Goal: Transaction & Acquisition: Purchase product/service

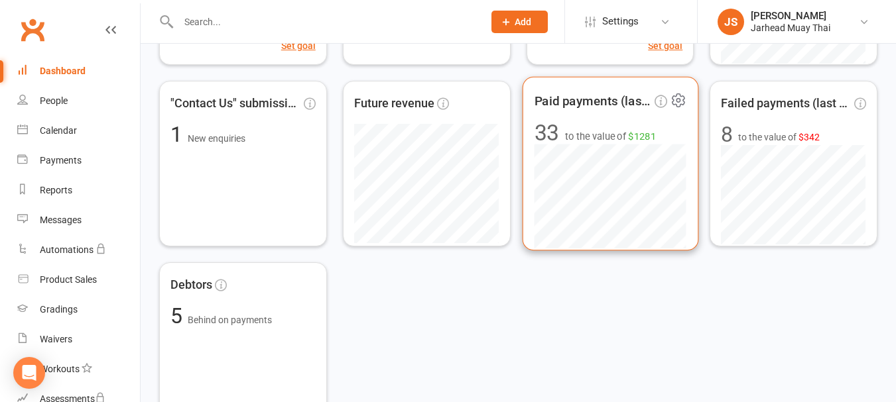
scroll to position [332, 0]
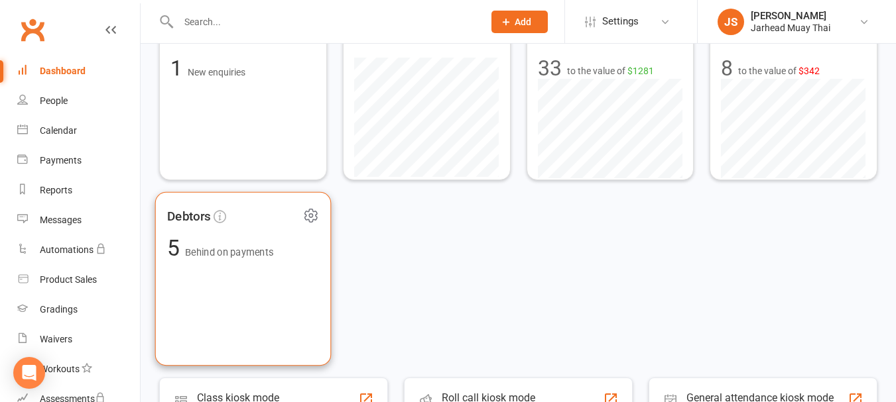
click at [249, 258] on span "Behind on payments" at bounding box center [229, 252] width 88 height 11
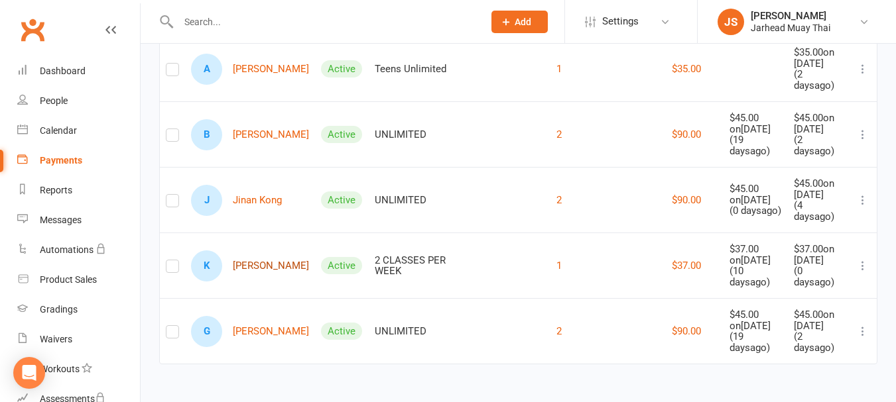
scroll to position [237, 0]
drag, startPoint x: 764, startPoint y: 239, endPoint x: 778, endPoint y: 240, distance: 13.3
click at [778, 240] on td "$37.00 on Oct 03, 2025 ( 10 days ago)" at bounding box center [755, 266] width 65 height 66
click at [815, 244] on div "$37.00 on Oct 13, 2025" at bounding box center [818, 255] width 49 height 22
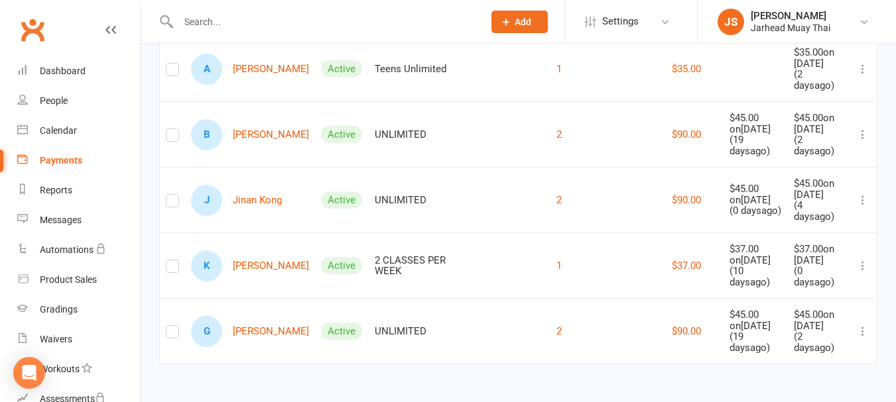
click at [812, 244] on div "$37.00 on Oct 13, 2025" at bounding box center [818, 255] width 49 height 22
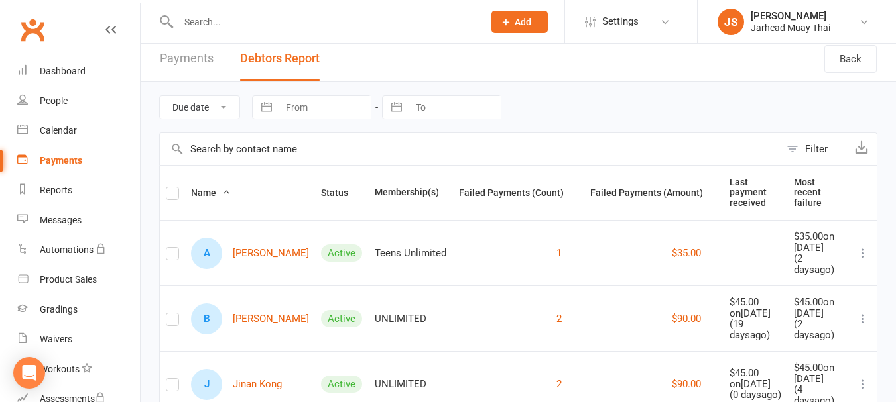
scroll to position [0, 0]
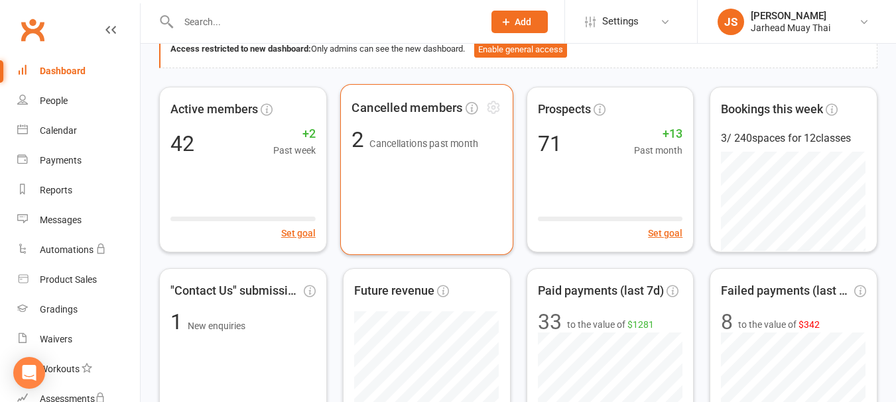
scroll to position [199, 0]
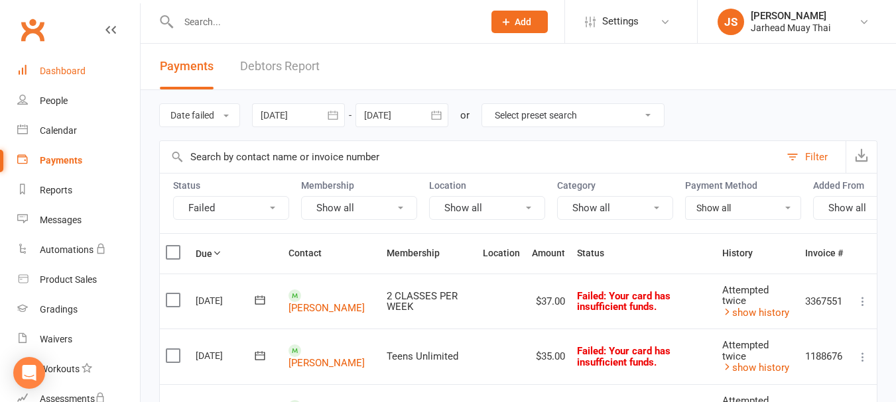
click at [45, 73] on div "Dashboard" at bounding box center [63, 71] width 46 height 11
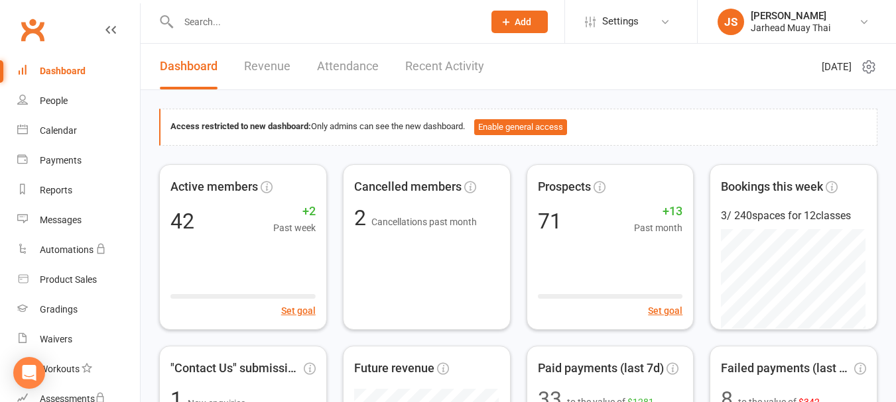
click at [257, 60] on link "Revenue" at bounding box center [267, 67] width 46 height 46
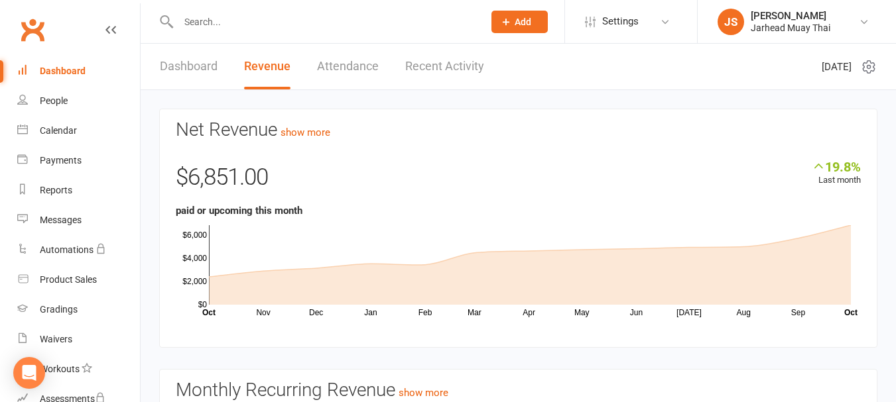
click at [35, 34] on link "Clubworx" at bounding box center [32, 29] width 33 height 33
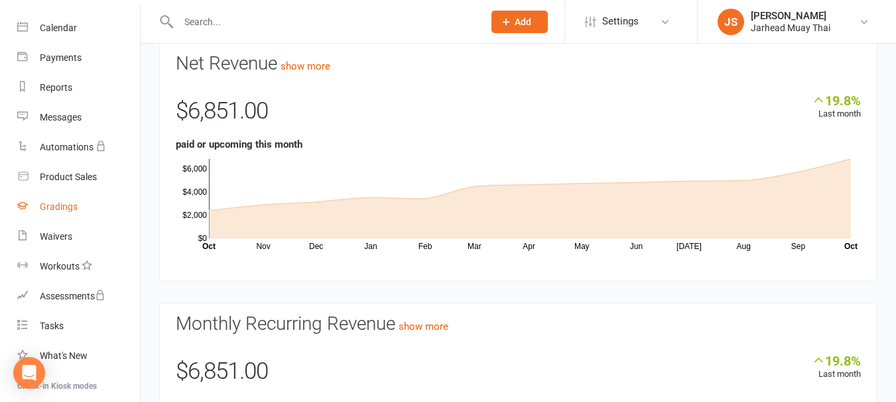
scroll to position [169, 0]
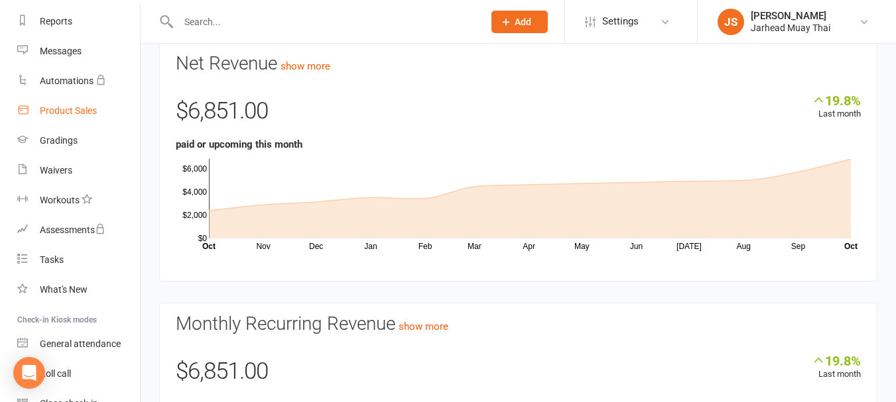
click at [74, 114] on div "Product Sales" at bounding box center [68, 110] width 57 height 11
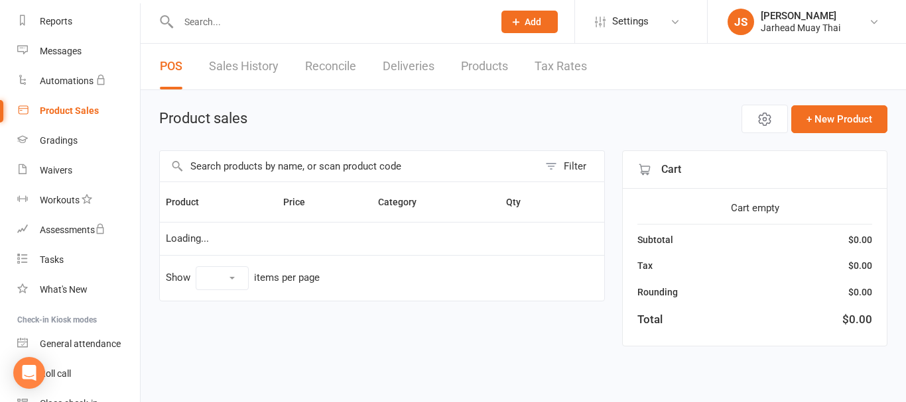
select select "10"
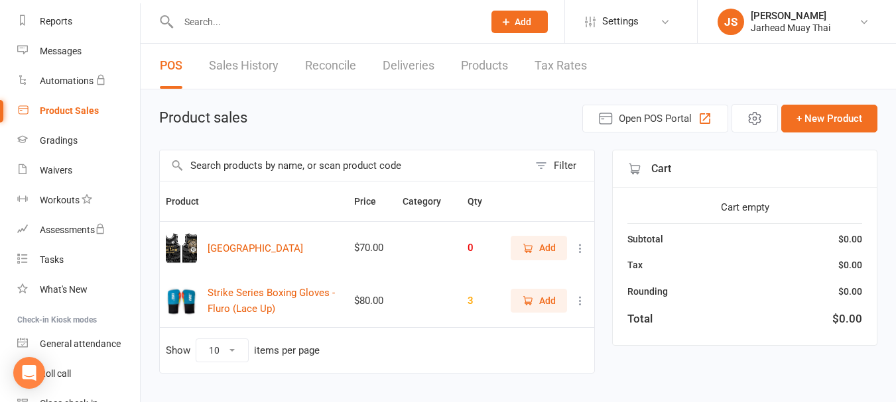
scroll to position [29, 0]
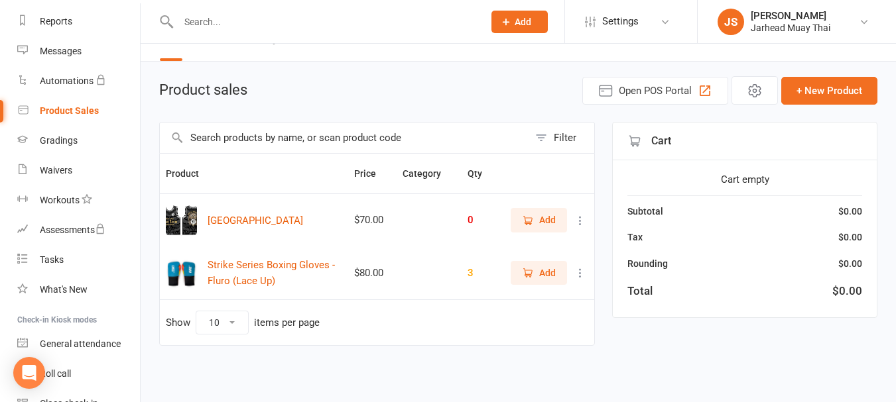
click at [581, 273] on icon at bounding box center [580, 273] width 13 height 13
click at [495, 328] on link "Delete" at bounding box center [511, 325] width 131 height 27
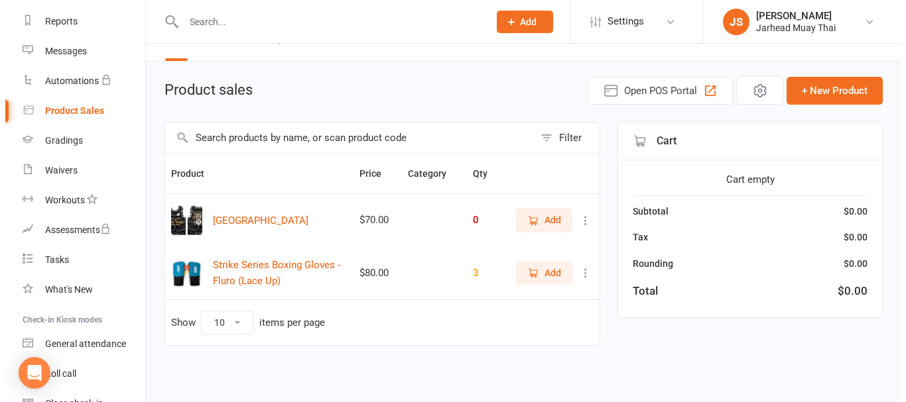
scroll to position [0, 0]
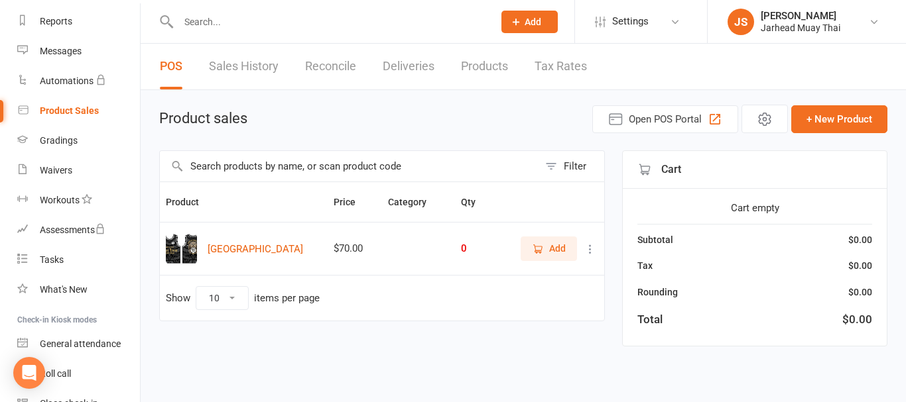
click at [583, 251] on icon at bounding box center [589, 249] width 13 height 13
click at [500, 301] on link "Delete" at bounding box center [531, 301] width 131 height 27
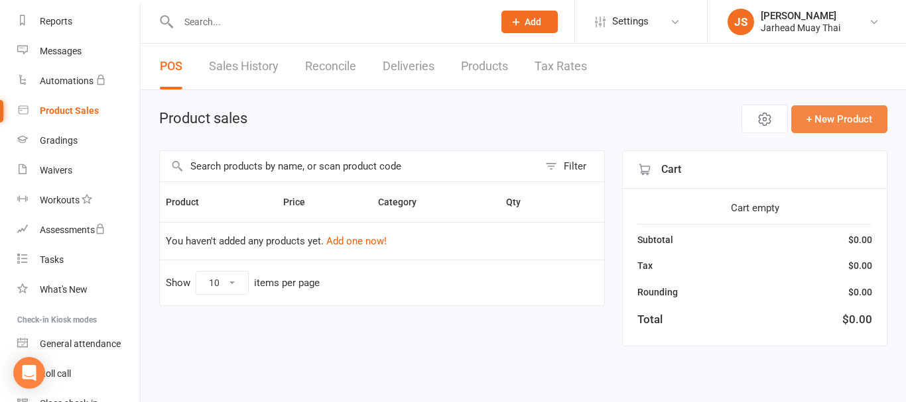
click at [849, 115] on button "+ New Product" at bounding box center [839, 119] width 96 height 28
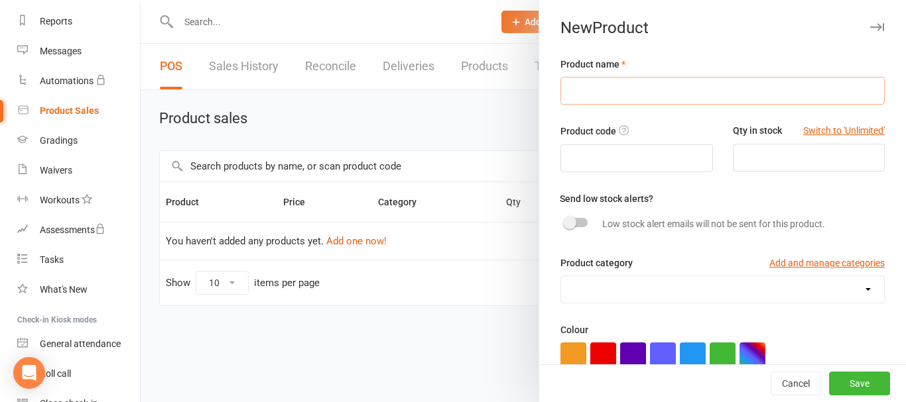
click at [583, 99] on input "text" at bounding box center [722, 91] width 324 height 28
type input "JARHEAD MUAY THAI HOODIE"
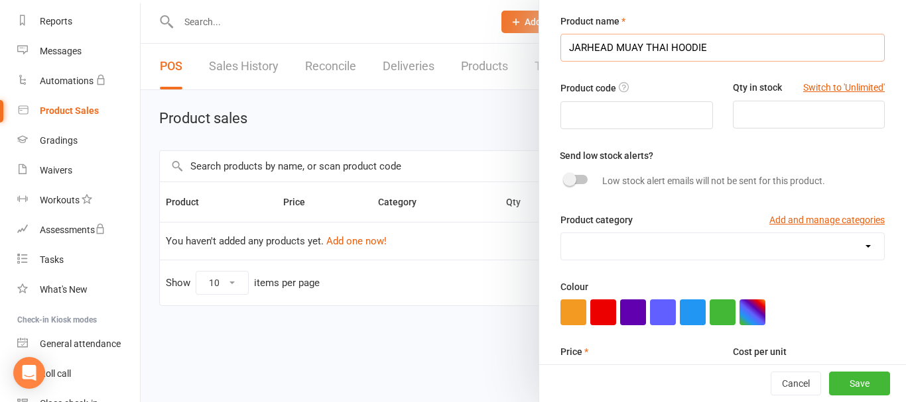
scroll to position [66, 0]
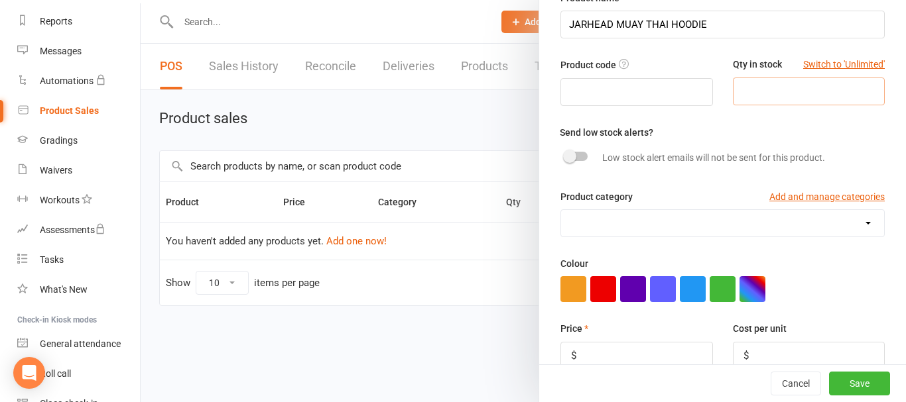
click at [760, 89] on input "number" at bounding box center [809, 92] width 152 height 28
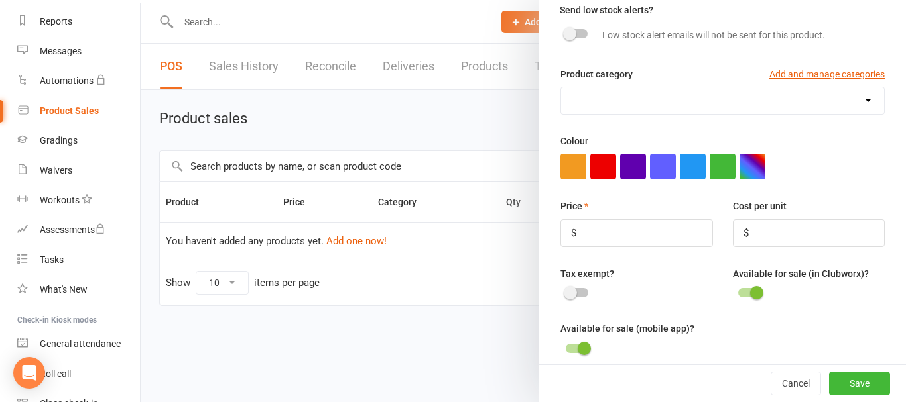
scroll to position [265, 0]
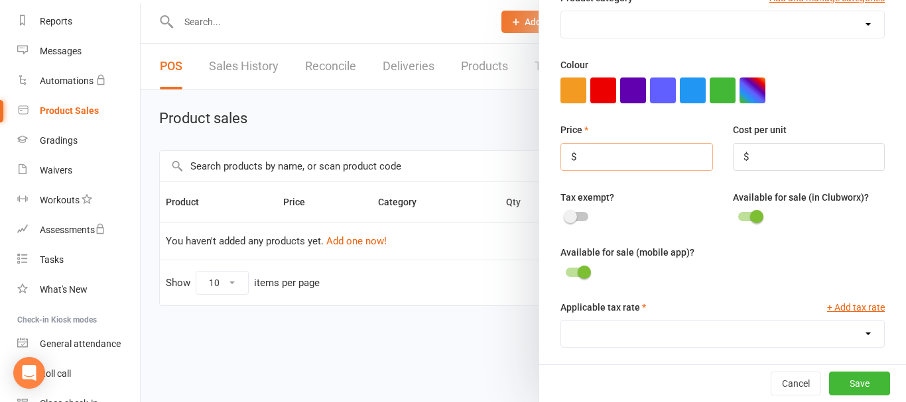
click at [638, 166] on input "number" at bounding box center [636, 157] width 152 height 28
type input "70"
click at [674, 198] on div "Tax exempt?" at bounding box center [636, 208] width 172 height 36
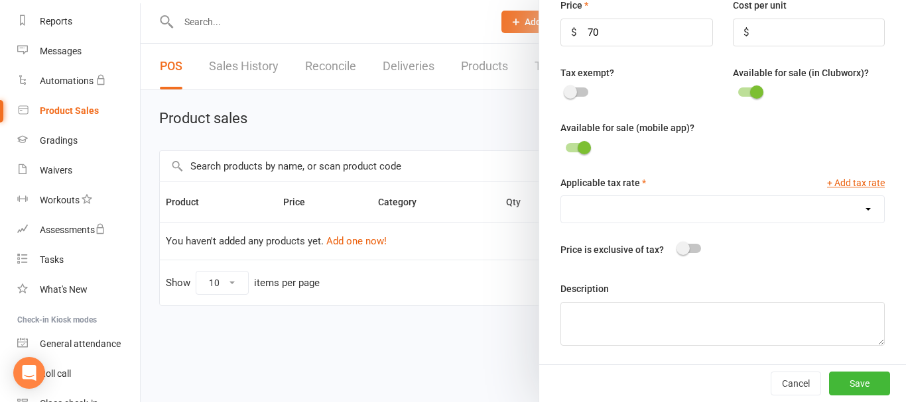
scroll to position [396, 0]
click at [572, 143] on div at bounding box center [577, 147] width 23 height 9
click at [566, 146] on input "checkbox" at bounding box center [566, 146] width 0 height 0
click at [687, 248] on div at bounding box center [689, 248] width 23 height 9
click at [678, 247] on input "checkbox" at bounding box center [678, 247] width 0 height 0
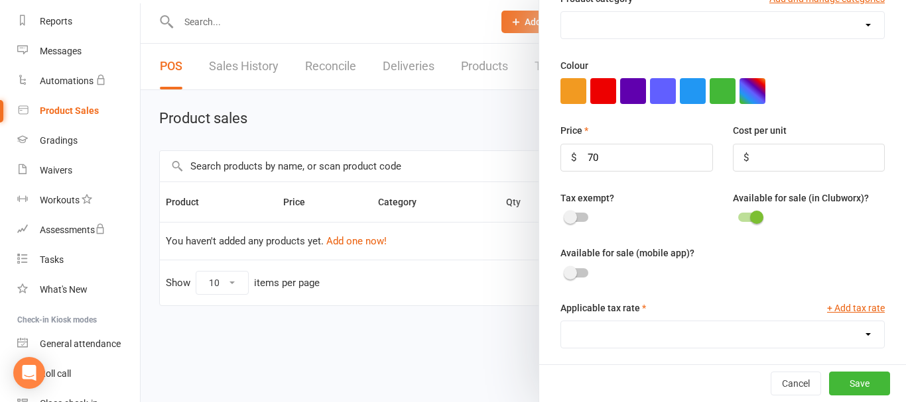
scroll to position [263, 0]
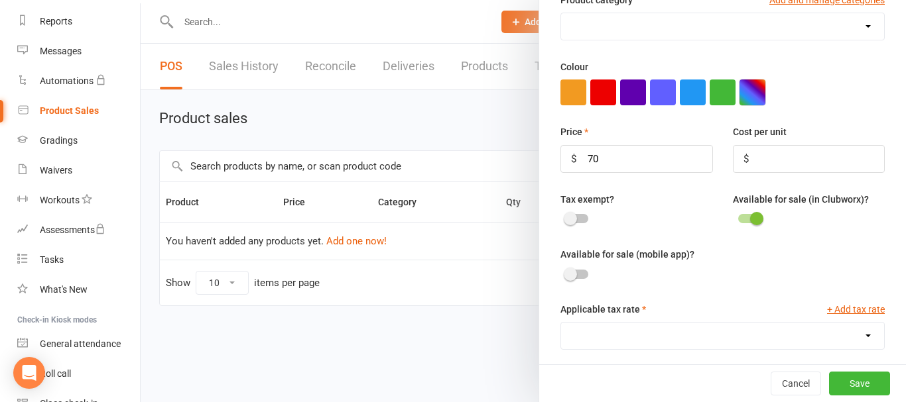
click at [741, 101] on button "button" at bounding box center [752, 93] width 26 height 26
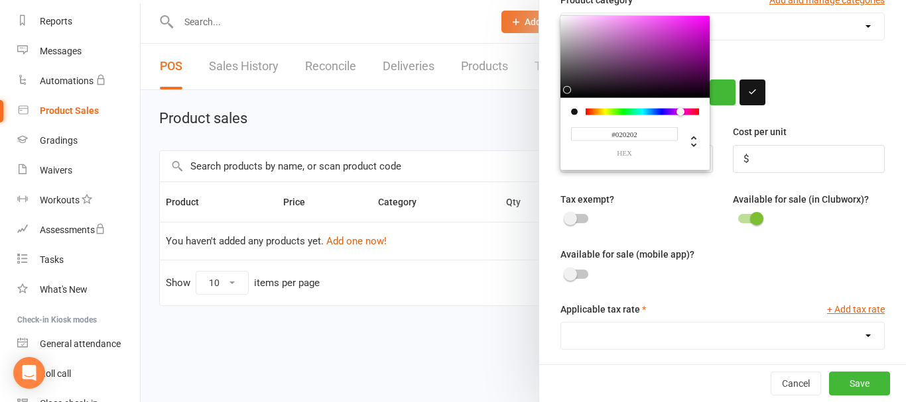
type input "#000000"
drag, startPoint x: 655, startPoint y: 76, endPoint x: 543, endPoint y: 101, distance: 114.8
click at [543, 101] on div "Product name JARHEAD MUAY THAI HOODIE Product code Qty in stock Switch to 'Unli…" at bounding box center [722, 142] width 367 height 698
click at [802, 109] on div "Product name JARHEAD MUAY THAI HOODIE Product code Qty in stock Switch to 'Unli…" at bounding box center [722, 142] width 367 height 698
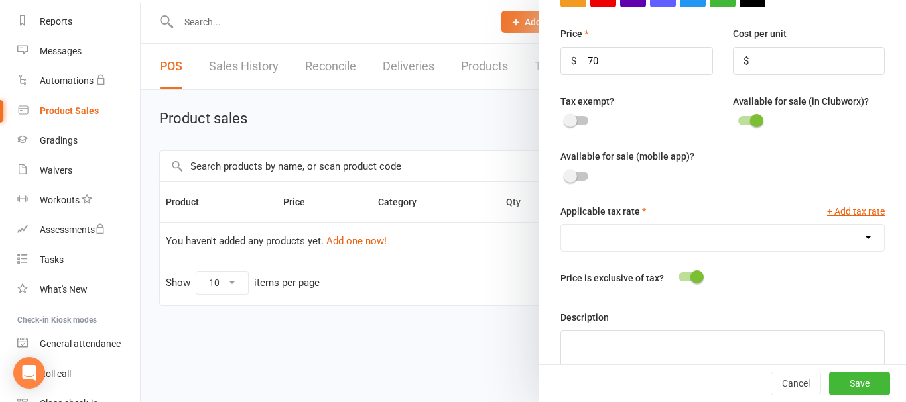
scroll to position [396, 0]
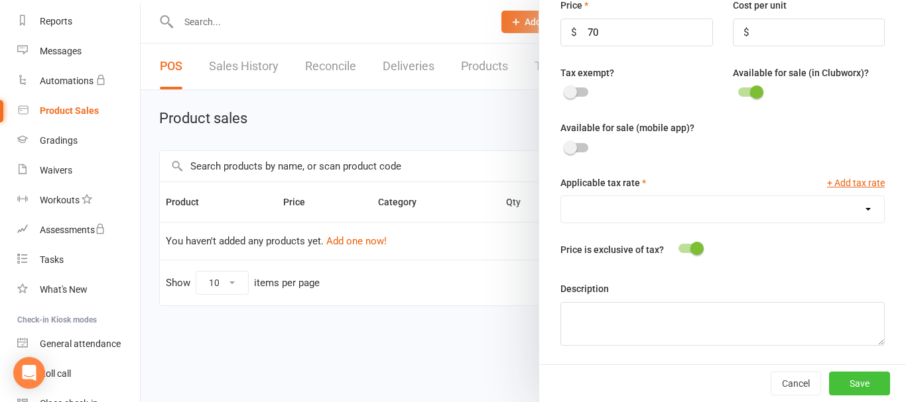
click at [865, 383] on button "Save" at bounding box center [859, 384] width 61 height 24
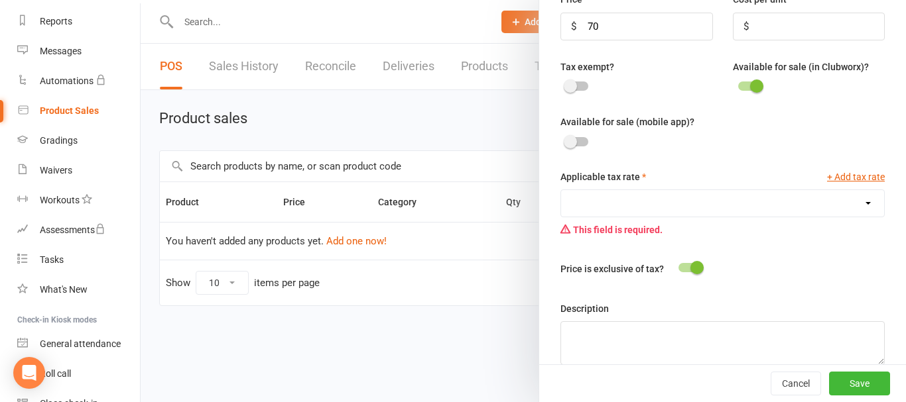
click at [576, 202] on select at bounding box center [722, 203] width 323 height 27
click at [561, 194] on select at bounding box center [722, 203] width 323 height 27
click at [816, 213] on select at bounding box center [722, 203] width 323 height 27
click at [561, 194] on select at bounding box center [722, 203] width 323 height 27
click at [836, 385] on button "Save" at bounding box center [859, 384] width 61 height 24
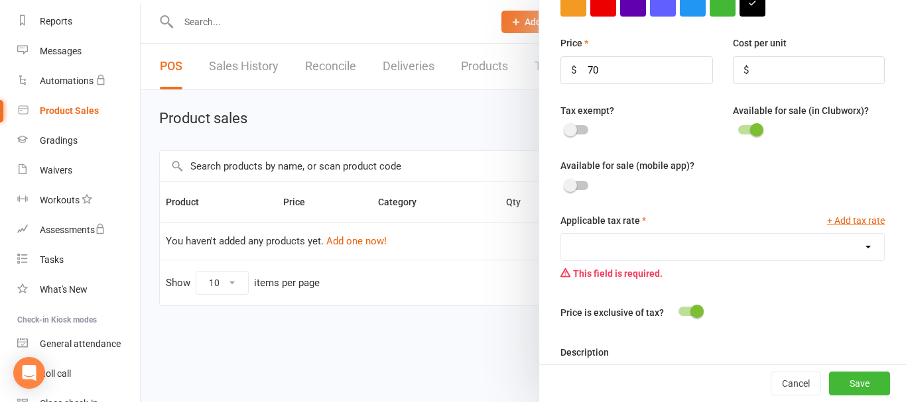
scroll to position [330, 0]
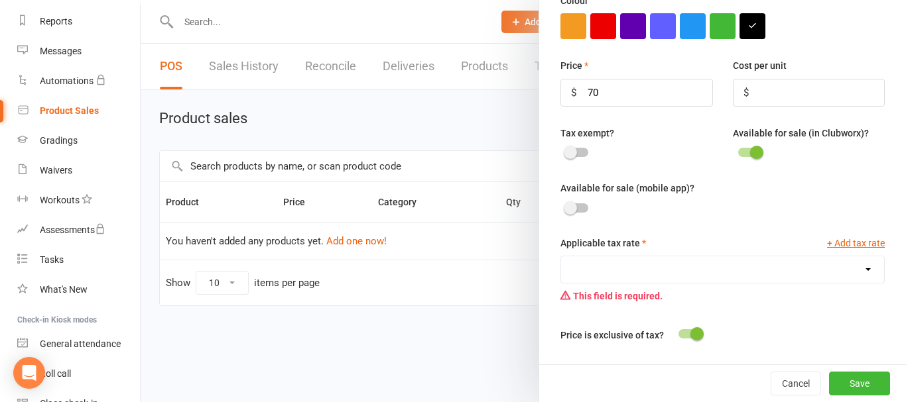
click at [634, 246] on label "Applicable tax rate" at bounding box center [603, 243] width 86 height 15
click at [782, 276] on select at bounding box center [722, 270] width 323 height 27
click at [561, 261] on select at bounding box center [722, 270] width 323 height 27
click at [682, 339] on div at bounding box center [689, 334] width 23 height 9
click at [678, 332] on input "checkbox" at bounding box center [678, 332] width 0 height 0
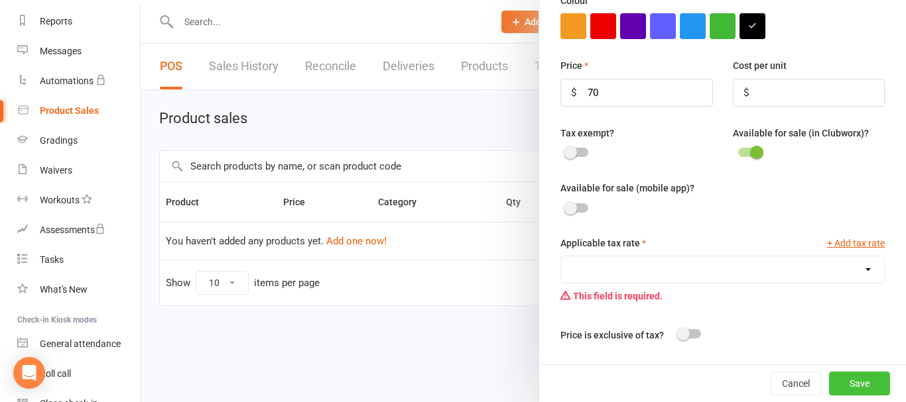
click at [835, 384] on button "Save" at bounding box center [859, 384] width 61 height 24
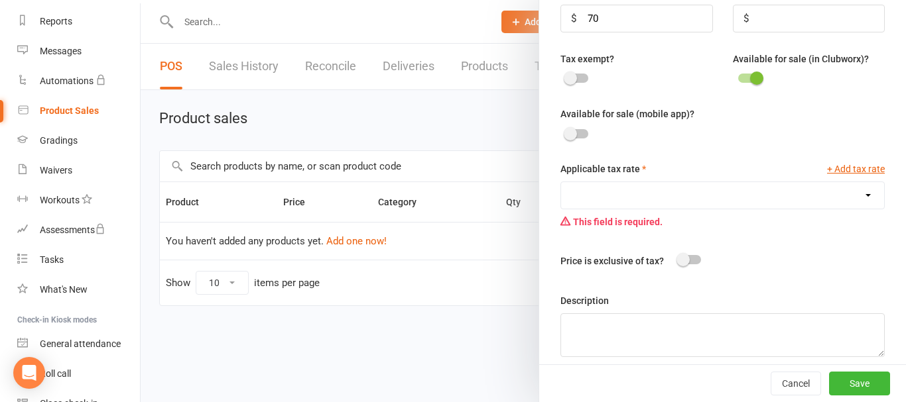
scroll to position [421, 0]
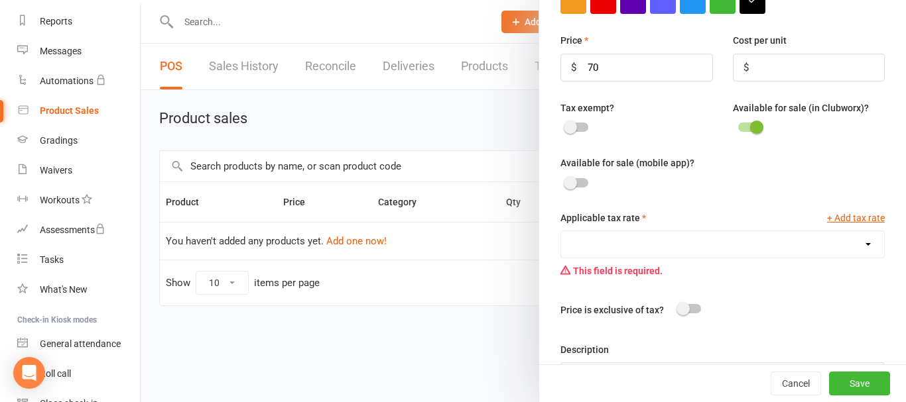
click at [580, 132] on div at bounding box center [577, 127] width 23 height 9
click at [566, 125] on input "checkbox" at bounding box center [566, 125] width 0 height 0
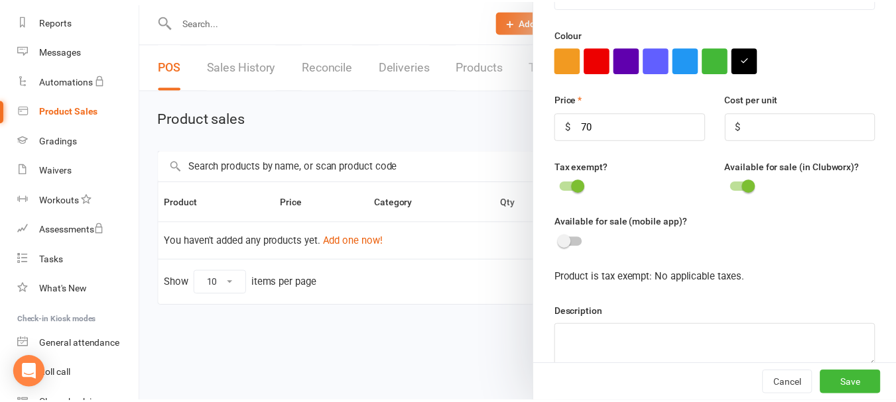
scroll to position [324, 0]
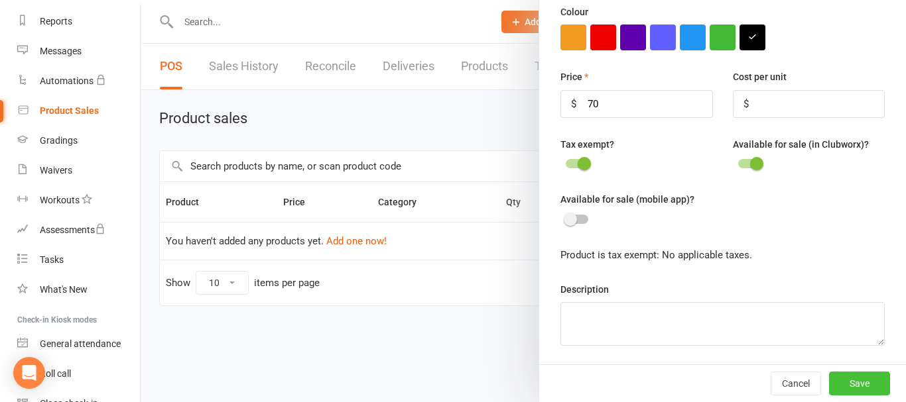
click at [845, 377] on button "Save" at bounding box center [859, 384] width 61 height 24
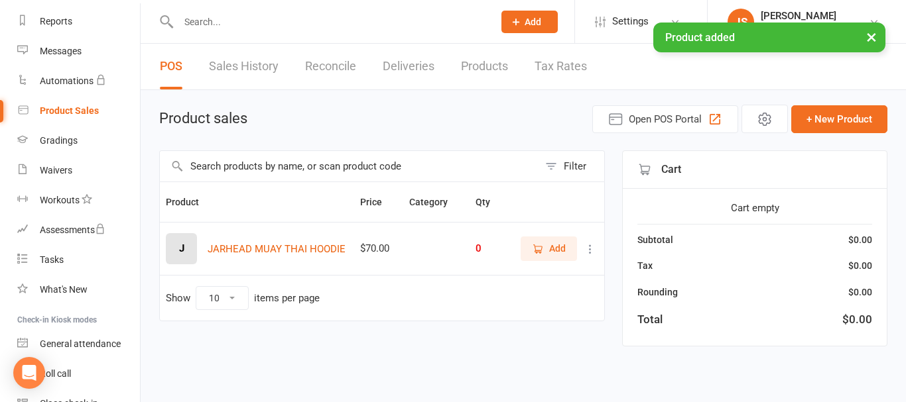
click at [176, 248] on div "J" at bounding box center [181, 248] width 31 height 31
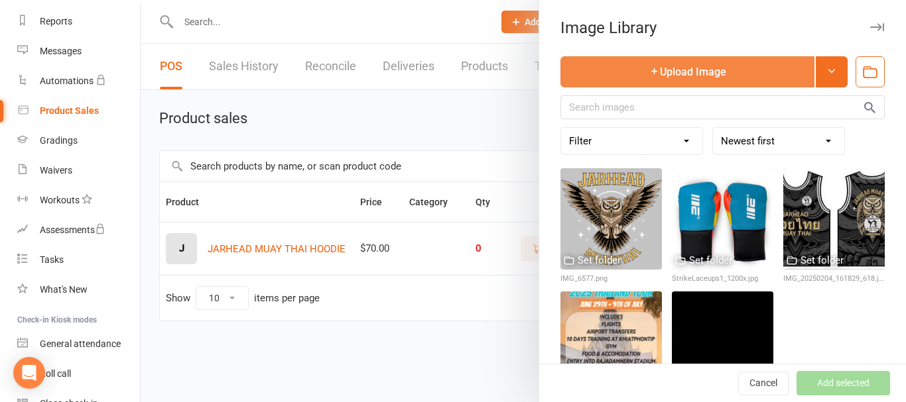
click at [649, 73] on icon "button" at bounding box center [654, 71] width 11 height 11
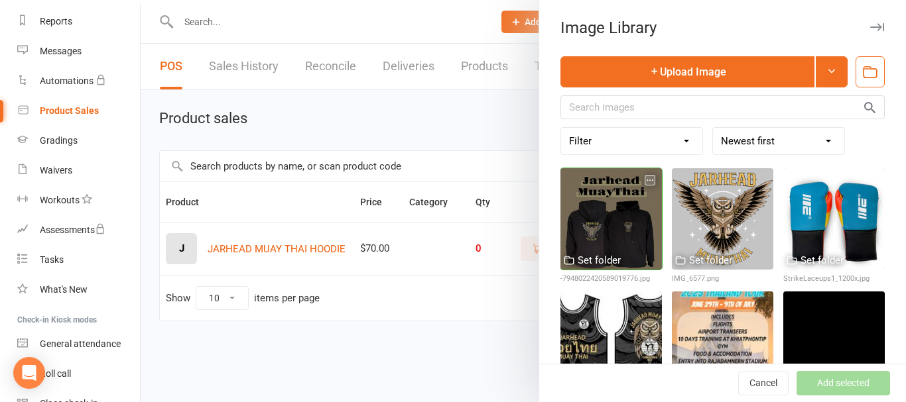
click at [604, 210] on div at bounding box center [610, 218] width 101 height 101
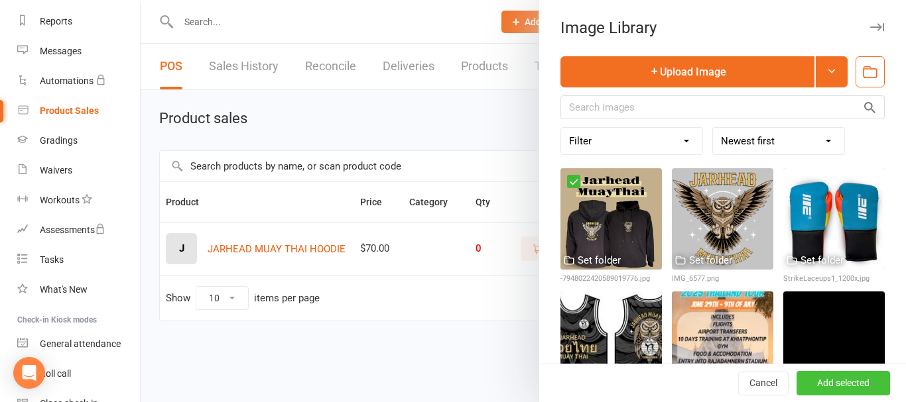
click at [835, 378] on button "Add selected" at bounding box center [842, 384] width 93 height 24
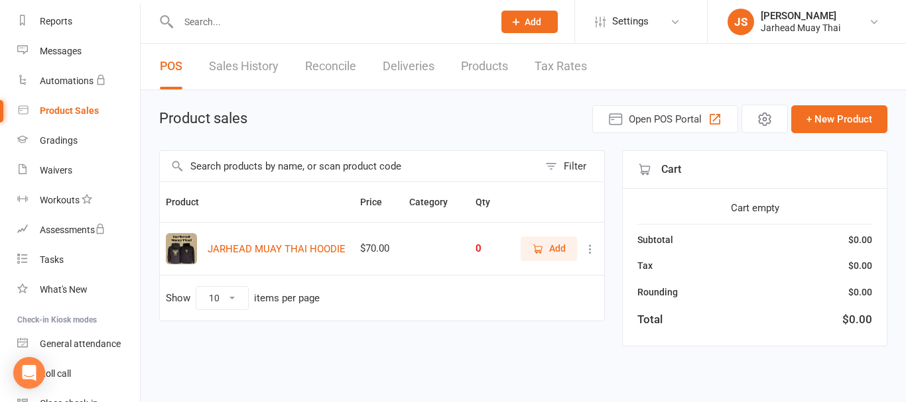
click at [590, 250] on icon at bounding box center [589, 249] width 13 height 13
click at [418, 290] on td "Show 10 25 50 100 items per page" at bounding box center [382, 298] width 444 height 46
click at [590, 252] on icon at bounding box center [589, 249] width 13 height 13
click at [427, 294] on td "Show 10 25 50 100 items per page" at bounding box center [382, 298] width 444 height 46
click at [542, 251] on icon "button" at bounding box center [538, 249] width 12 height 12
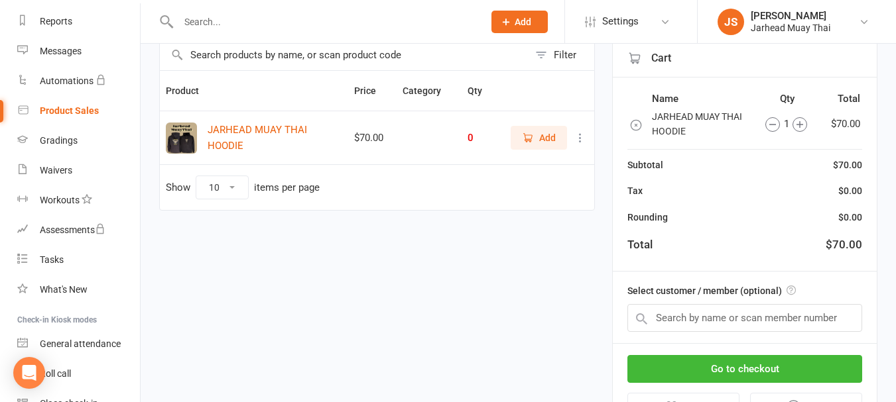
scroll to position [114, 0]
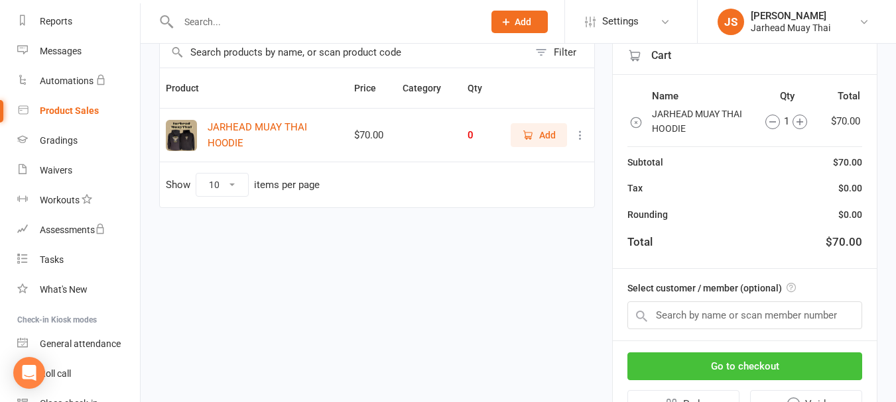
click at [751, 359] on button "Go to checkout" at bounding box center [744, 367] width 235 height 28
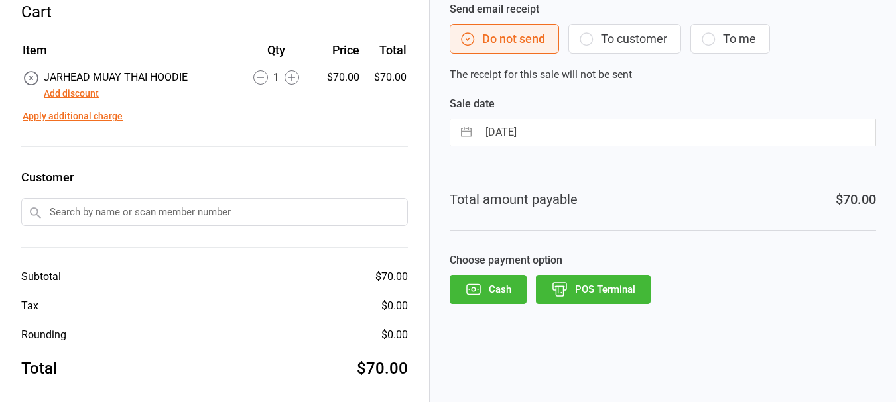
scroll to position [76, 0]
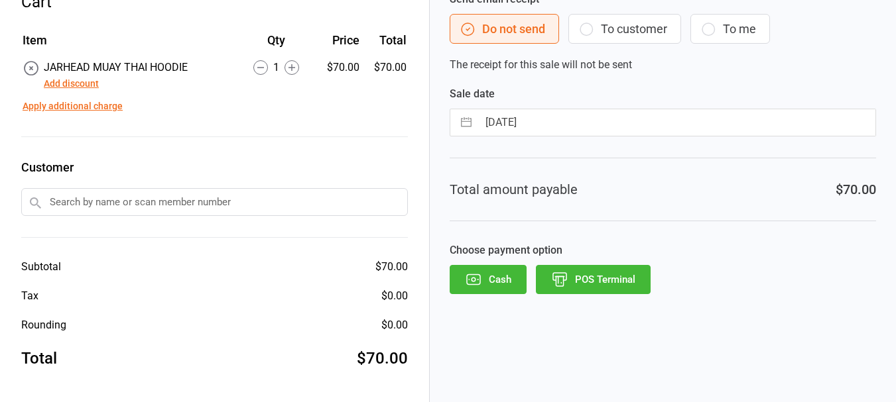
click at [182, 204] on input "text" at bounding box center [214, 202] width 387 height 28
type input "j"
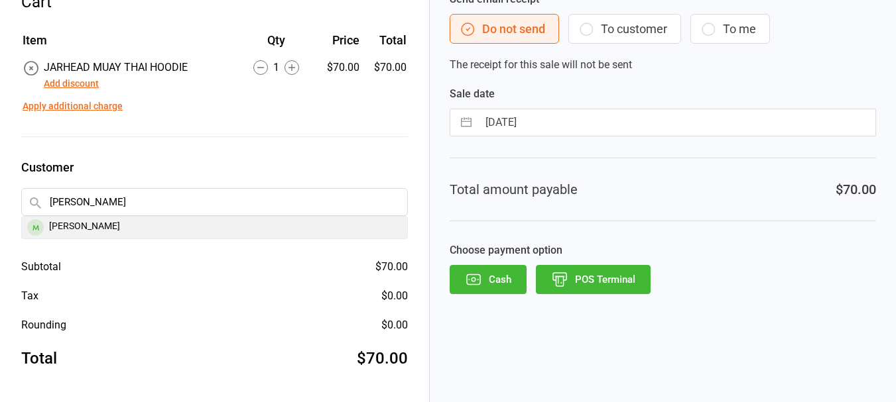
type input "[PERSON_NAME]"
click at [139, 225] on div "[PERSON_NAME]" at bounding box center [214, 228] width 385 height 22
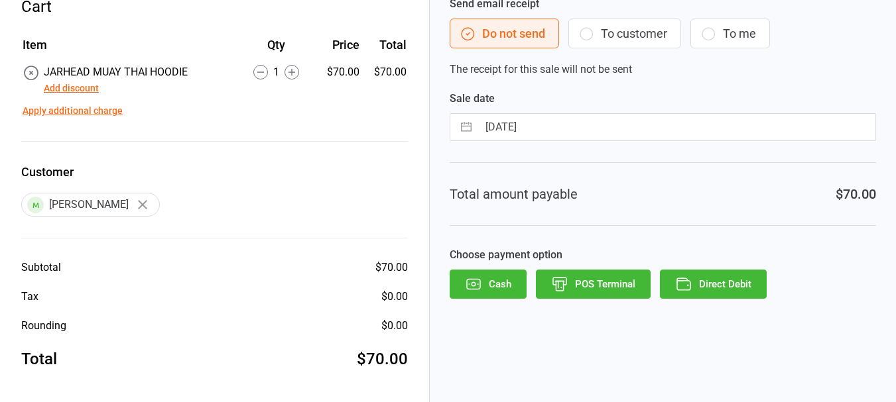
scroll to position [72, 0]
click at [577, 282] on button "POS Terminal" at bounding box center [593, 283] width 115 height 29
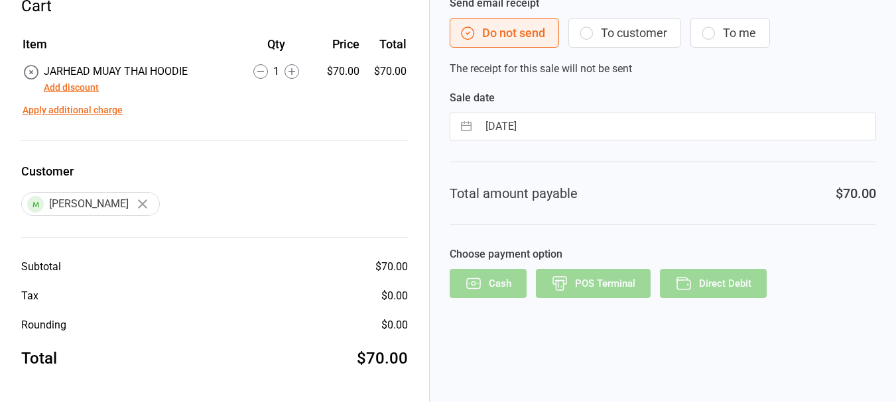
scroll to position [34, 0]
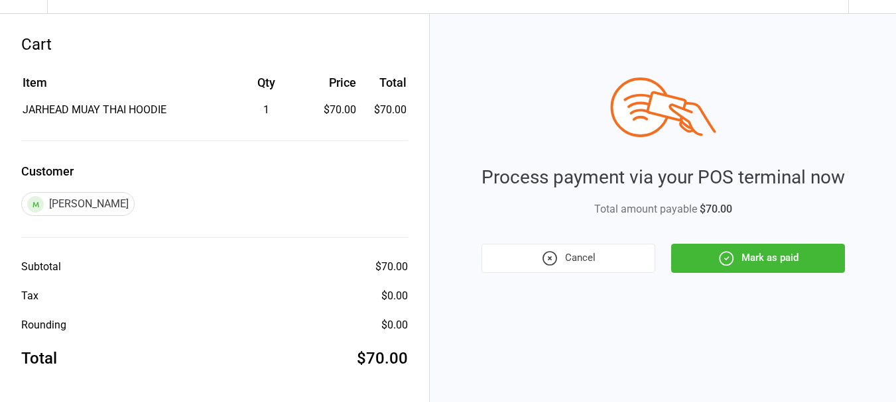
click at [605, 250] on button "Cancel" at bounding box center [568, 258] width 174 height 29
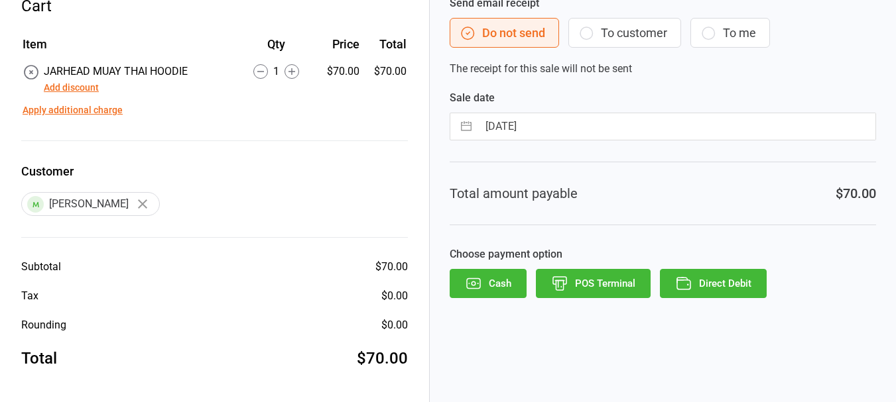
scroll to position [0, 0]
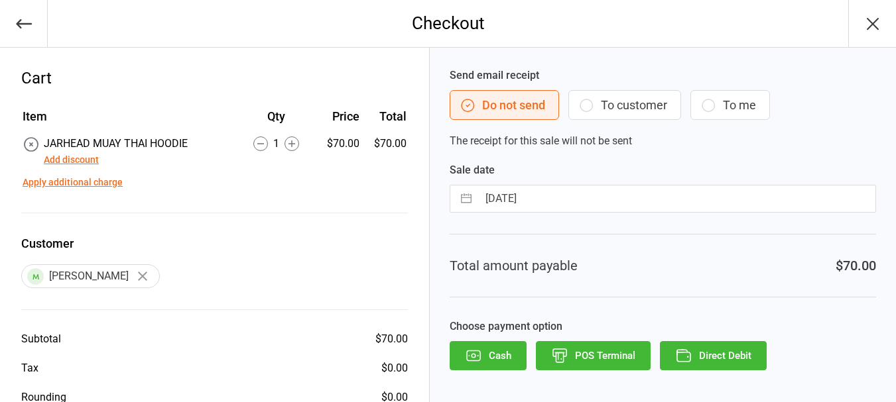
click at [865, 42] on button "button" at bounding box center [872, 23] width 48 height 47
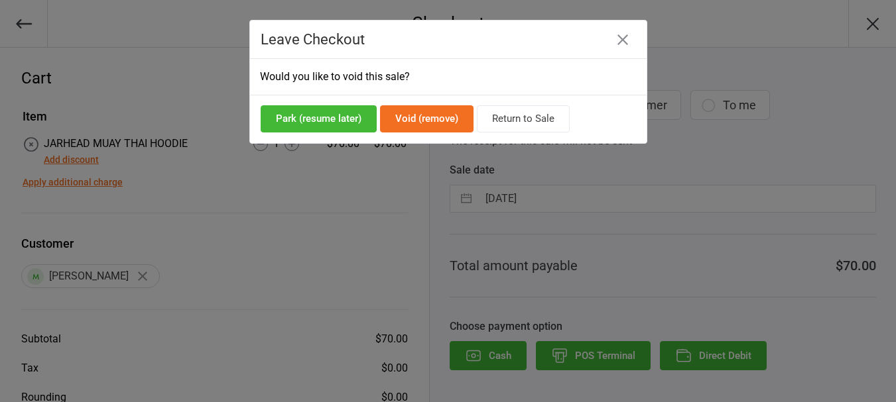
click at [413, 123] on button "Void (remove)" at bounding box center [426, 118] width 93 height 27
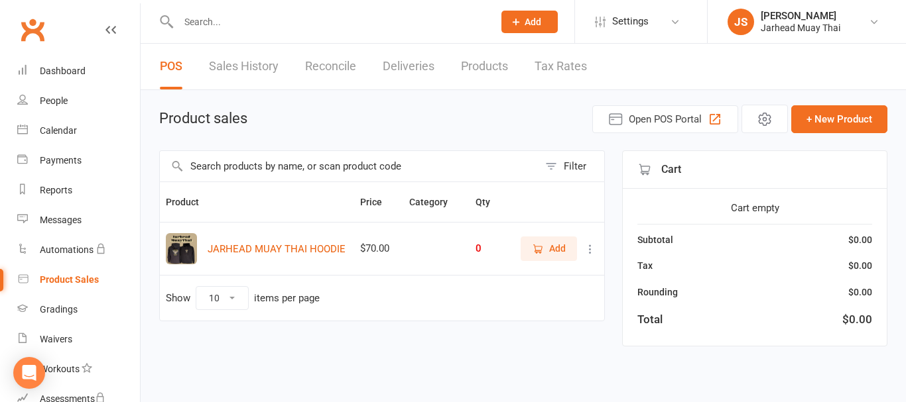
click at [585, 246] on icon at bounding box center [589, 249] width 13 height 13
click at [409, 301] on td "Show 10 25 50 100 items per page" at bounding box center [382, 298] width 444 height 46
click at [276, 247] on button "JARHEAD MUAY THAI HOODIE" at bounding box center [277, 249] width 138 height 16
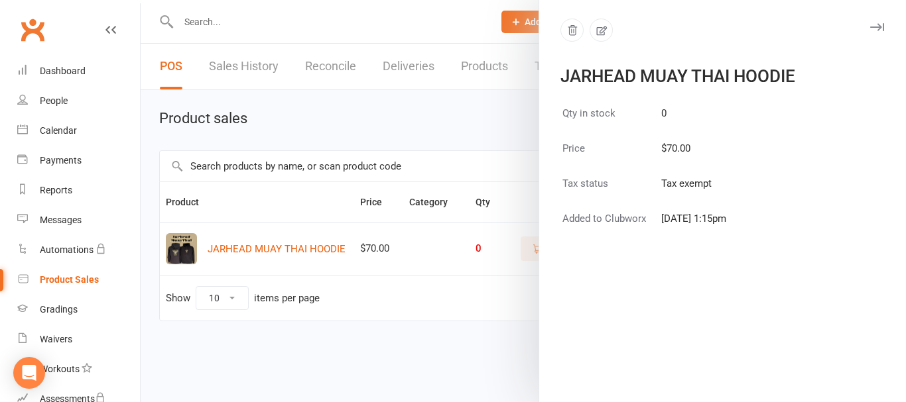
click at [430, 158] on div at bounding box center [523, 201] width 765 height 402
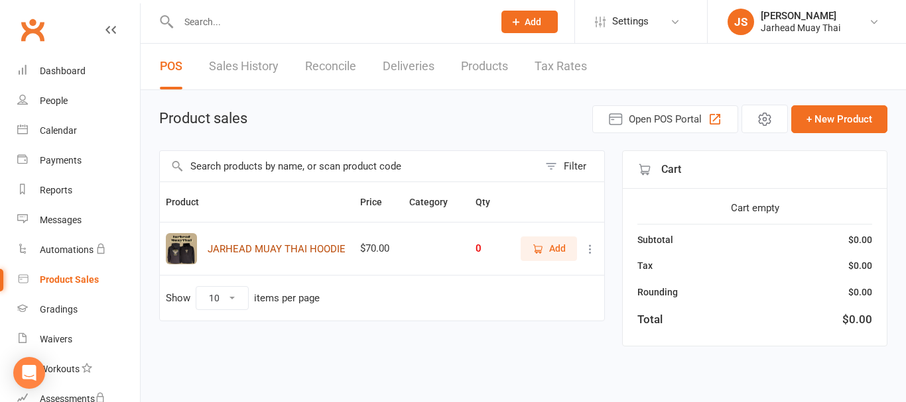
click at [261, 247] on button "JARHEAD MUAY THAI HOODIE" at bounding box center [277, 249] width 138 height 16
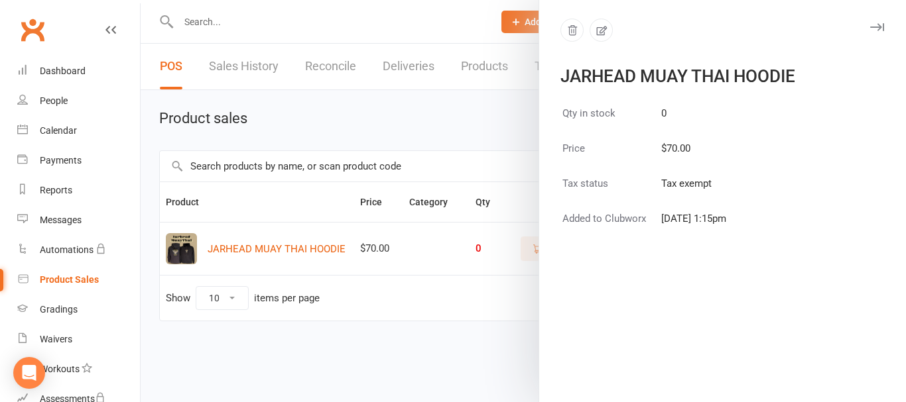
click at [506, 69] on div at bounding box center [523, 201] width 765 height 402
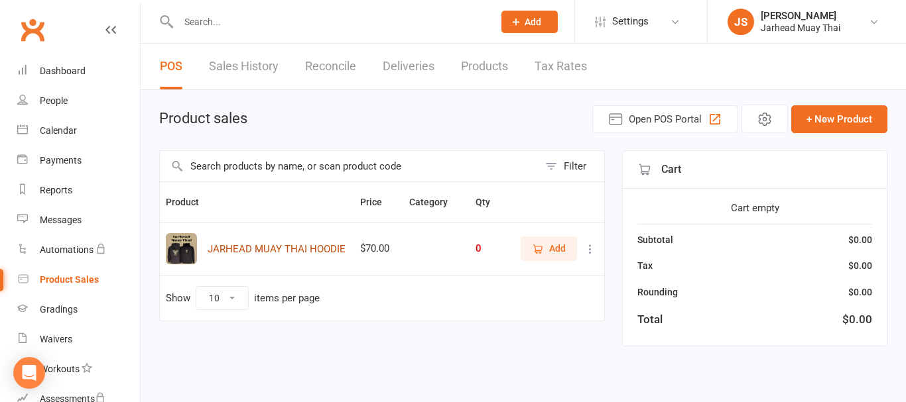
click at [271, 250] on button "JARHEAD MUAY THAI HOODIE" at bounding box center [277, 249] width 138 height 16
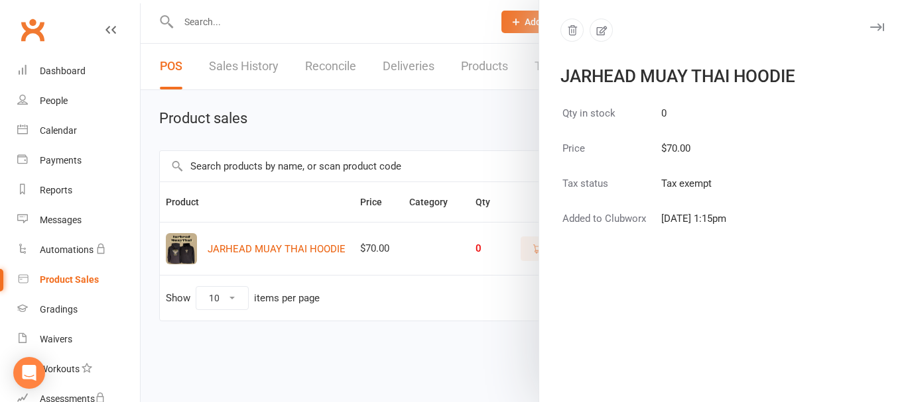
click at [351, 283] on div at bounding box center [523, 201] width 765 height 402
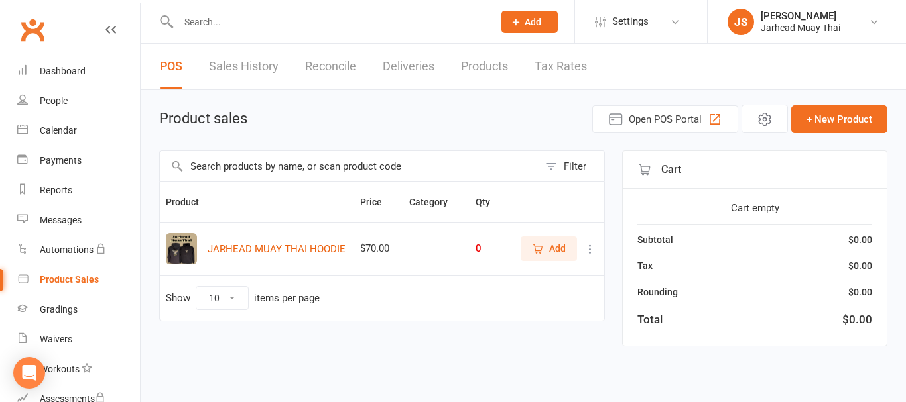
click at [590, 255] on icon at bounding box center [589, 249] width 13 height 13
click at [524, 278] on link "View / Edit" at bounding box center [531, 275] width 131 height 27
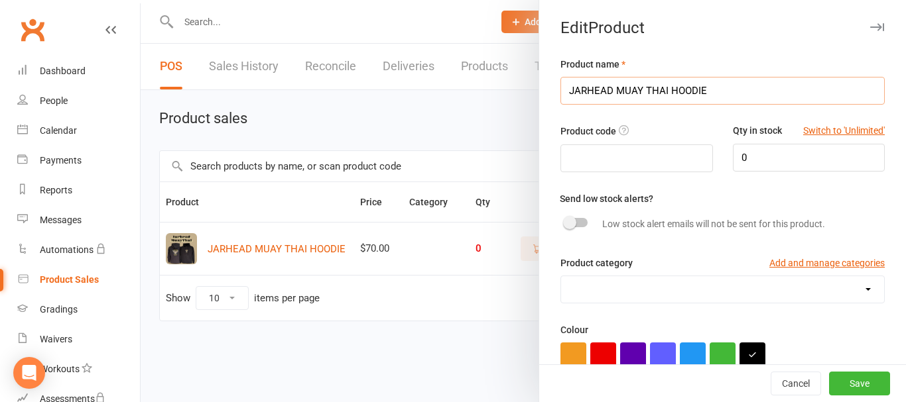
click at [712, 88] on input "JARHEAD MUAY THAI HOODIE" at bounding box center [722, 91] width 324 height 28
type input "JARHEAD MUAY THAI HOODIE - SMALL"
drag, startPoint x: 753, startPoint y: 91, endPoint x: 515, endPoint y: 93, distance: 237.4
click at [141, 0] on react-component "Edit Product Product name JARHEAD MUAY THAI HOODIE - SMALL Product code Qty in …" at bounding box center [141, 0] width 0 height 0
click at [448, 23] on div at bounding box center [523, 201] width 765 height 402
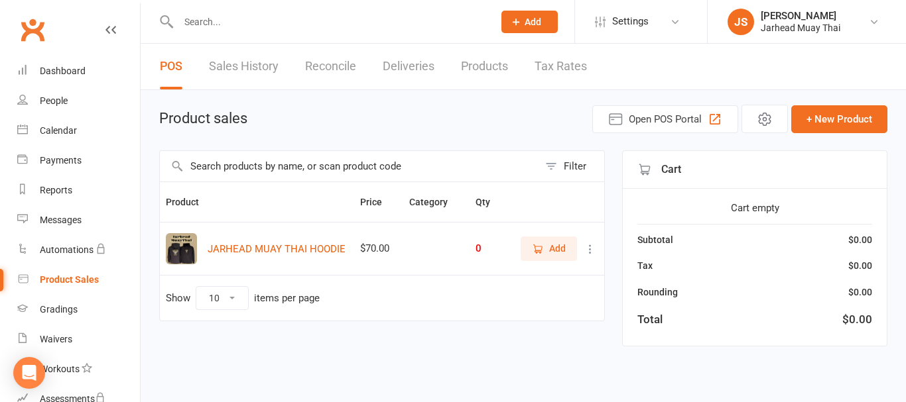
click at [591, 250] on icon at bounding box center [589, 249] width 13 height 13
click at [534, 310] on link "Delete" at bounding box center [531, 301] width 131 height 27
